Goal: Task Accomplishment & Management: Complete application form

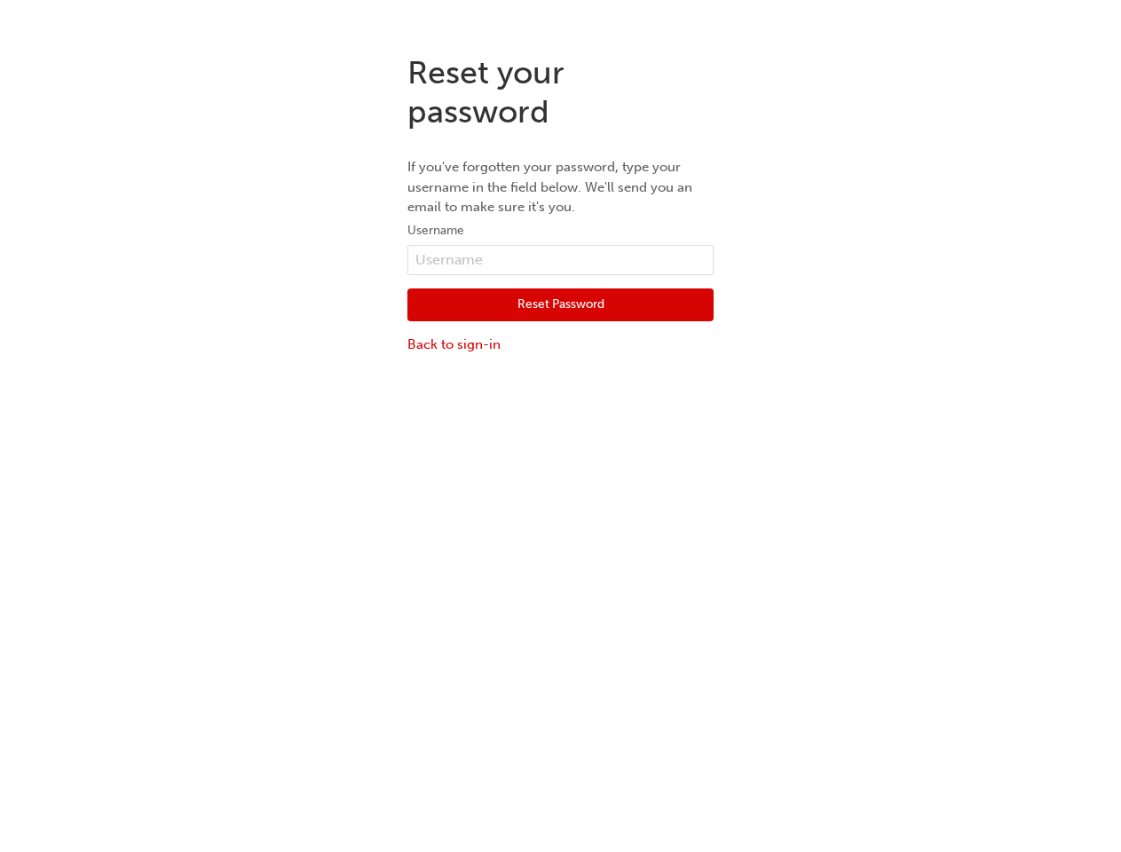
click at [560, 446] on div "Reset your password If you've forgotten your password, type your username in th…" at bounding box center [560, 466] width 1121 height 852
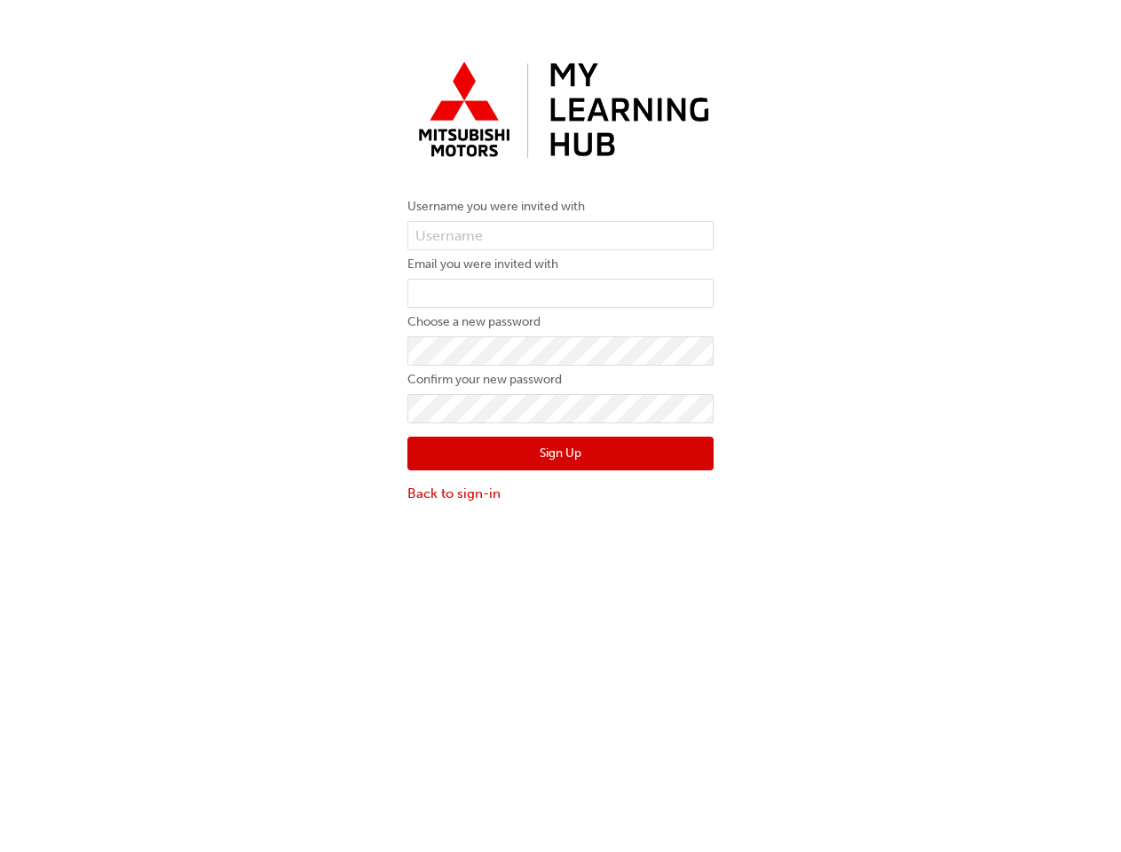
click at [560, 446] on button "Sign Up" at bounding box center [561, 454] width 306 height 34
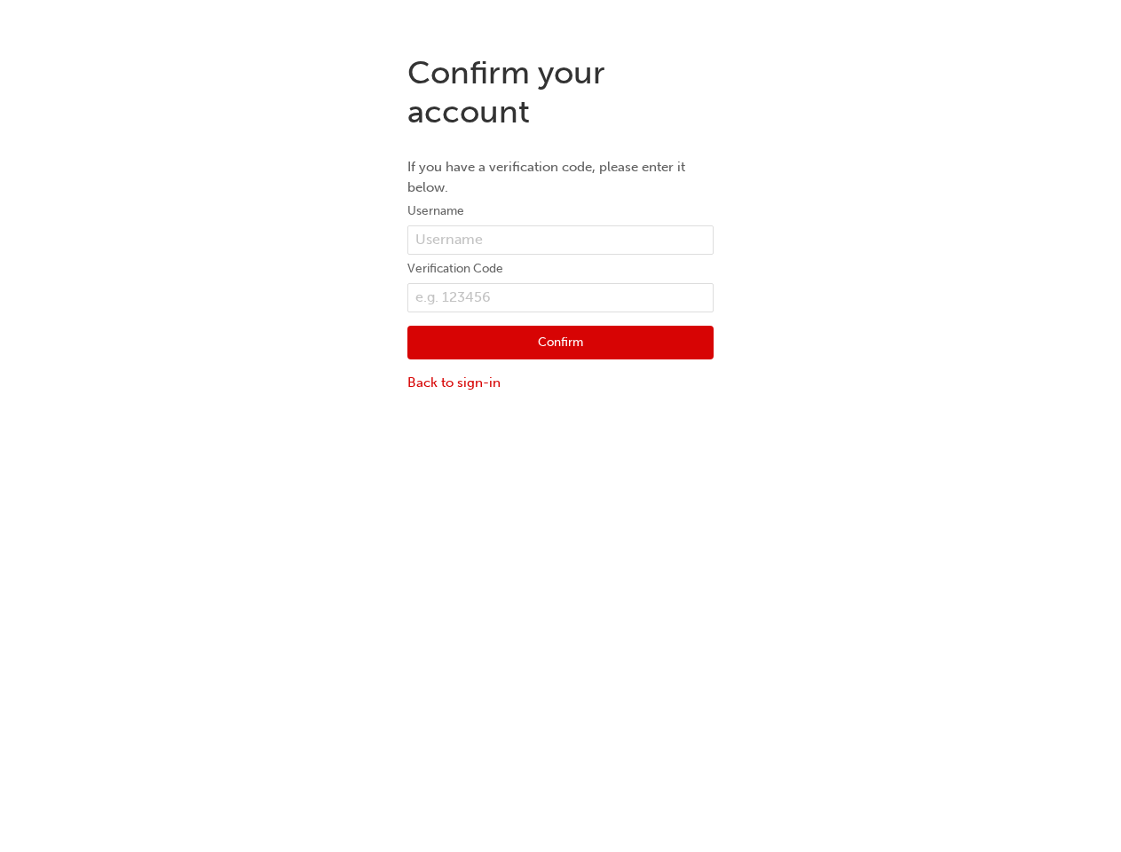
click at [560, 446] on div "Confirm your account If you have a verification code, please enter it below. Us…" at bounding box center [560, 466] width 1121 height 852
